Goal: Navigation & Orientation: Find specific page/section

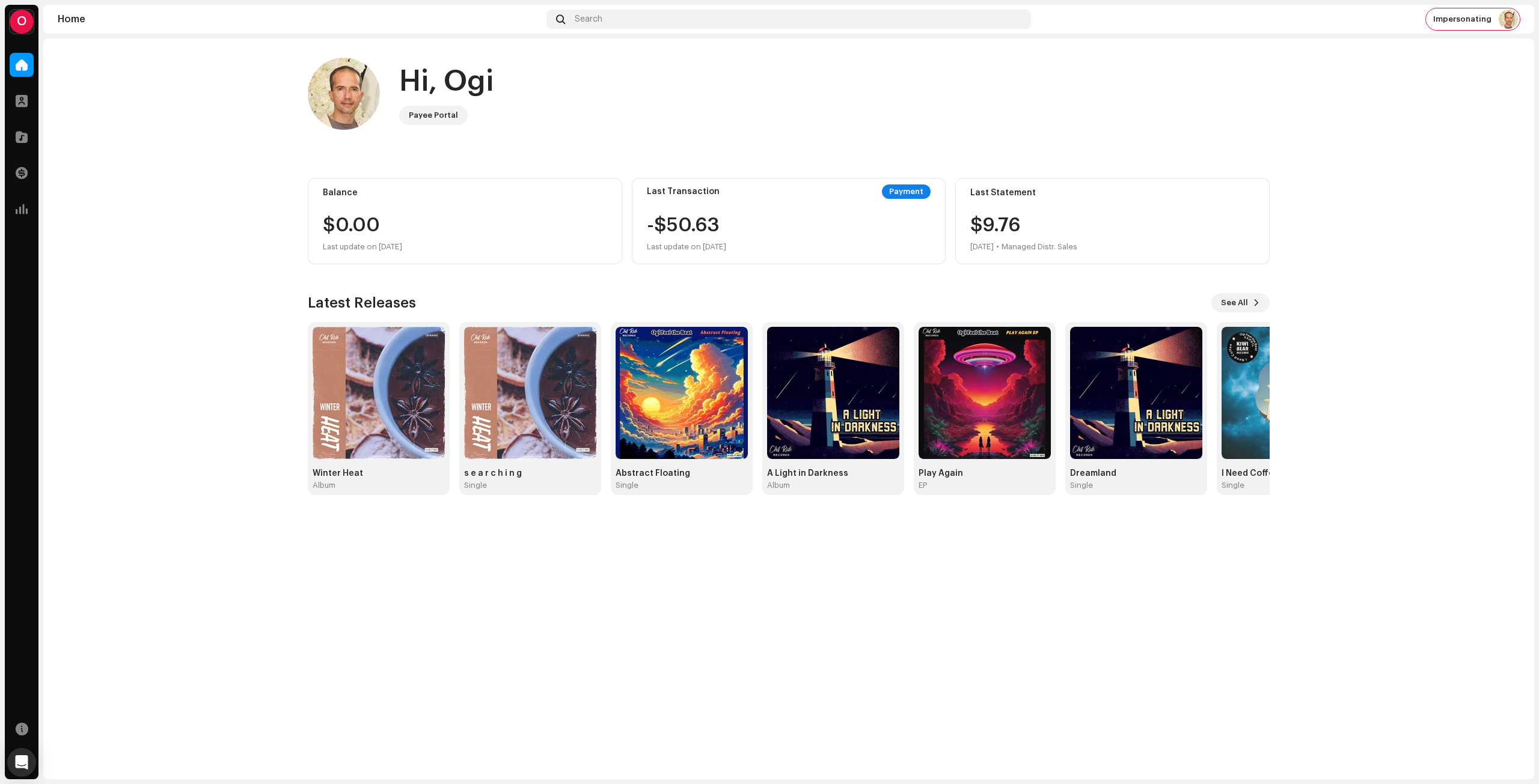
click at [16, 27] on div "O" at bounding box center [21, 21] width 24 height 24
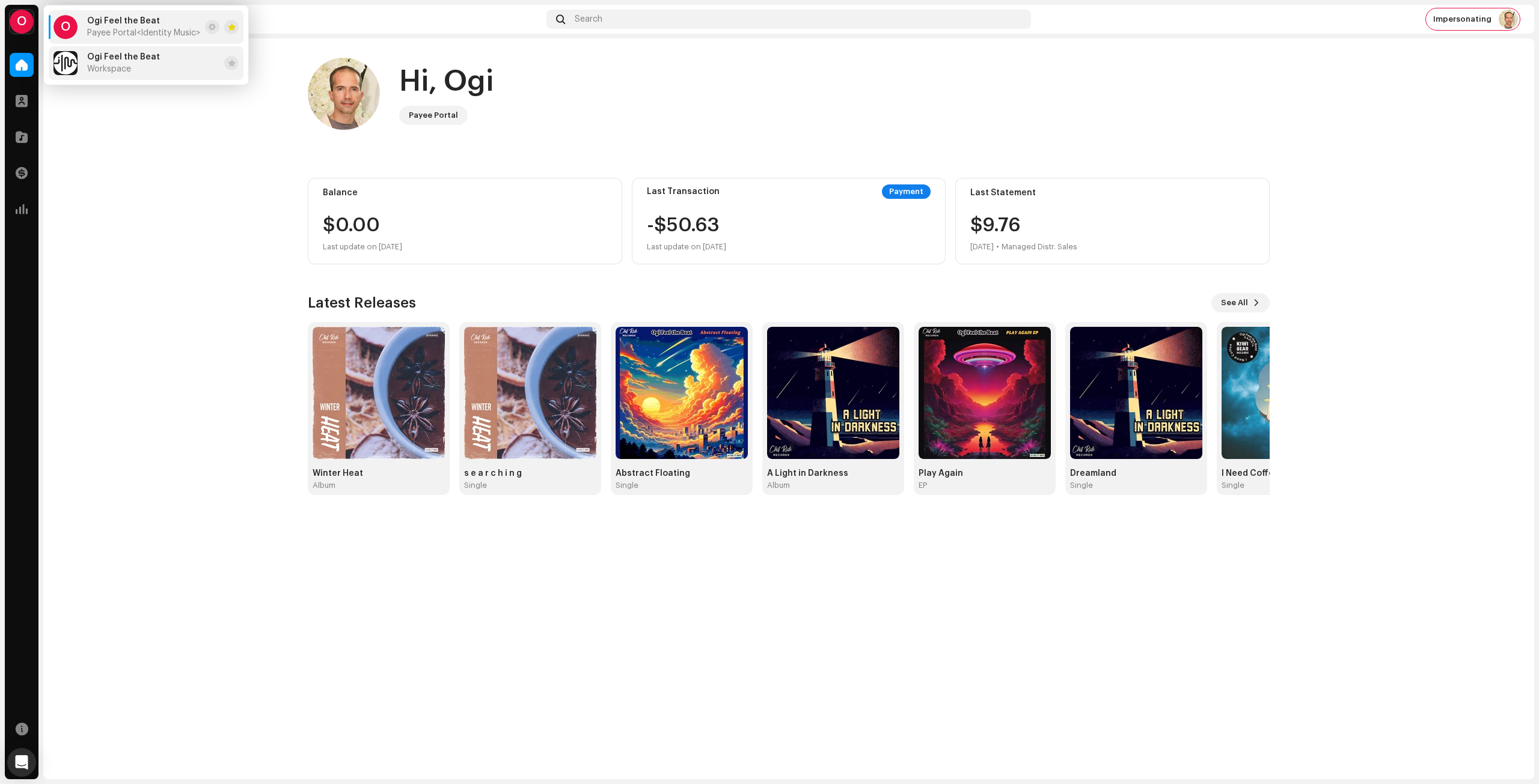
click at [120, 62] on div "Ogi Feel the Beat Workspace" at bounding box center [123, 63] width 73 height 21
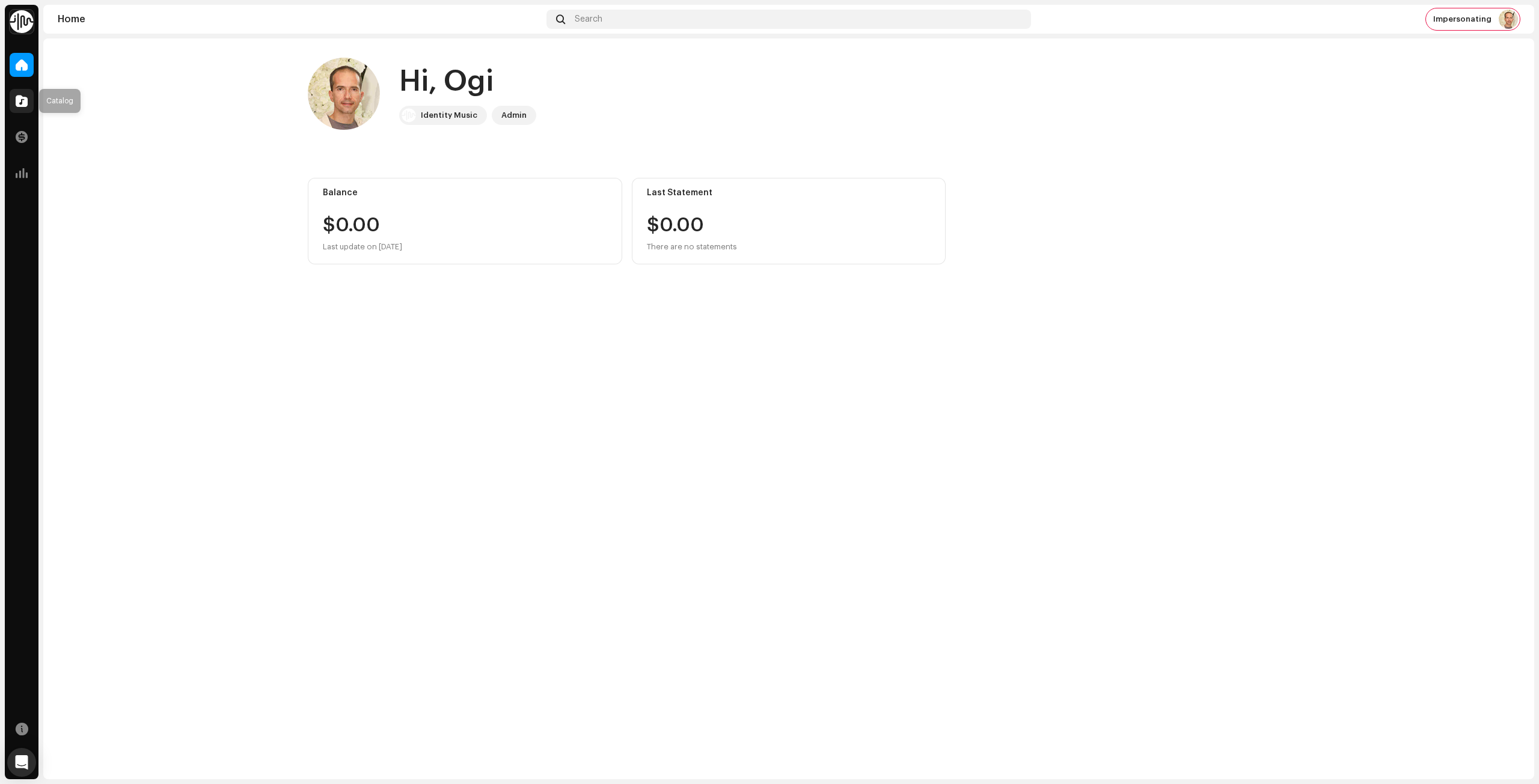
click at [28, 101] on div at bounding box center [21, 100] width 24 height 24
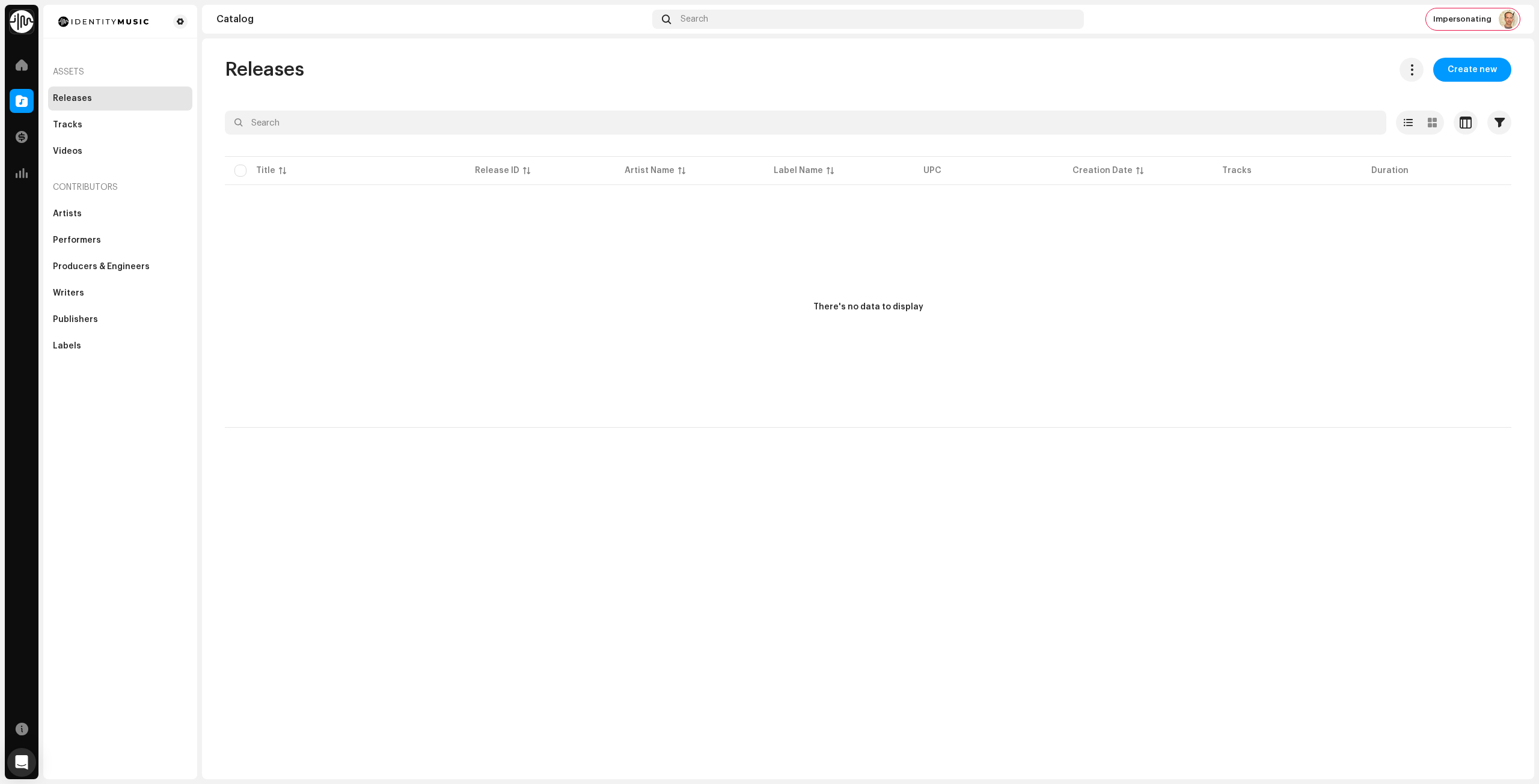
click at [29, 25] on img at bounding box center [21, 21] width 24 height 24
click at [102, 56] on span "Ogi Feel the Beat" at bounding box center [123, 57] width 73 height 10
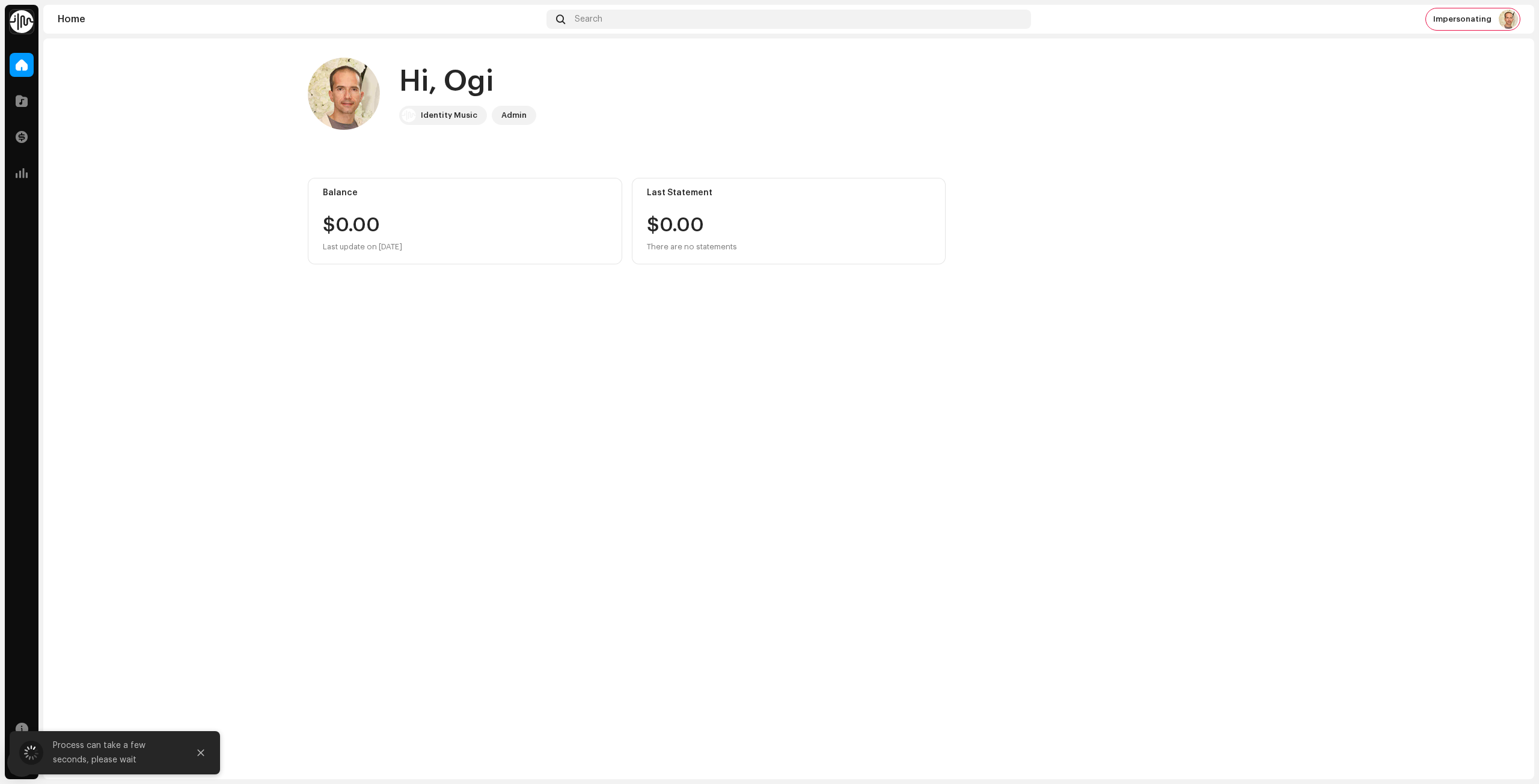
click at [16, 28] on img at bounding box center [21, 21] width 24 height 24
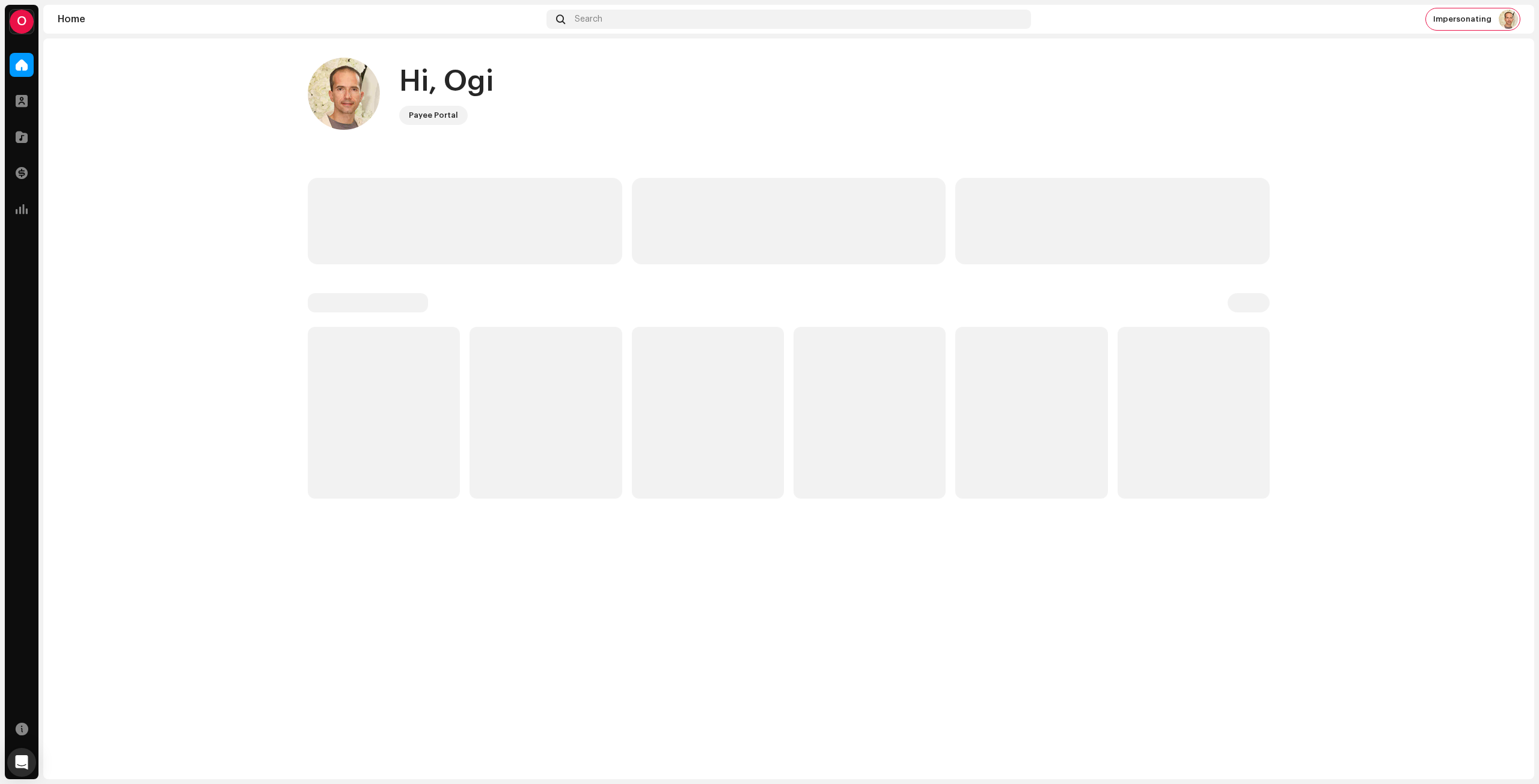
click at [16, 27] on div "O" at bounding box center [21, 21] width 24 height 24
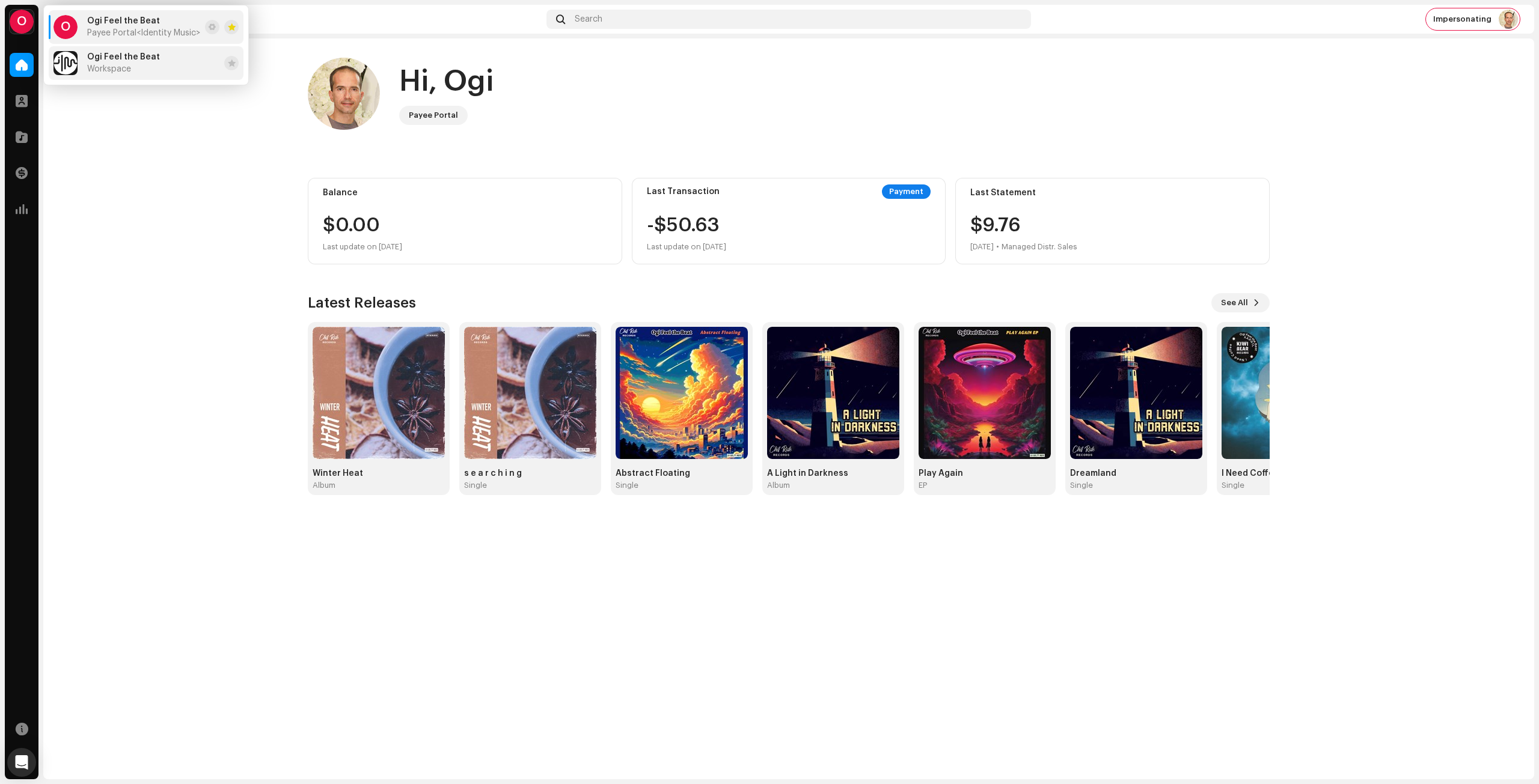
click at [101, 63] on div "Ogi Feel the Beat Workspace" at bounding box center [123, 63] width 73 height 21
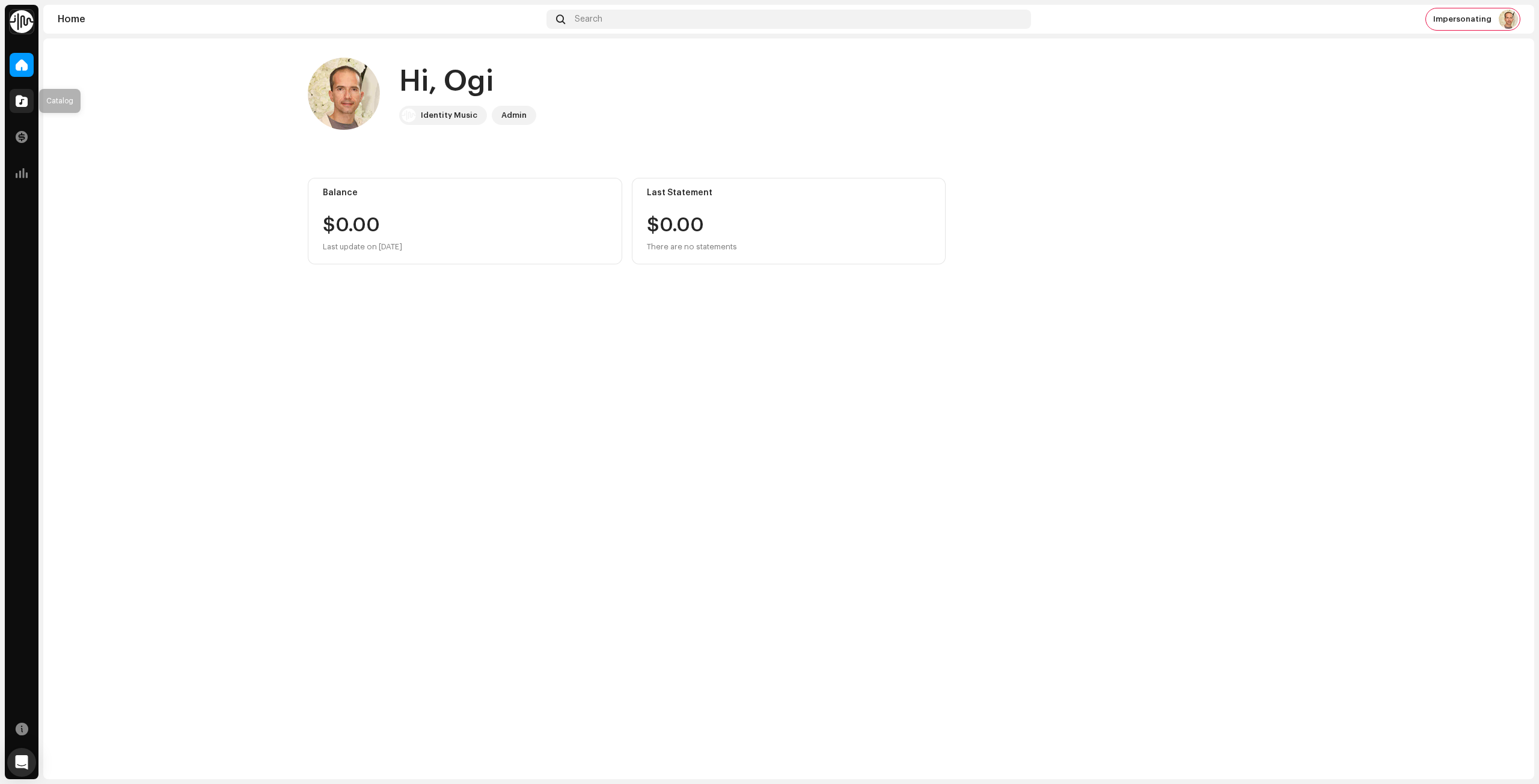
click at [21, 105] on span at bounding box center [21, 100] width 12 height 10
